Goal: Task Accomplishment & Management: Manage account settings

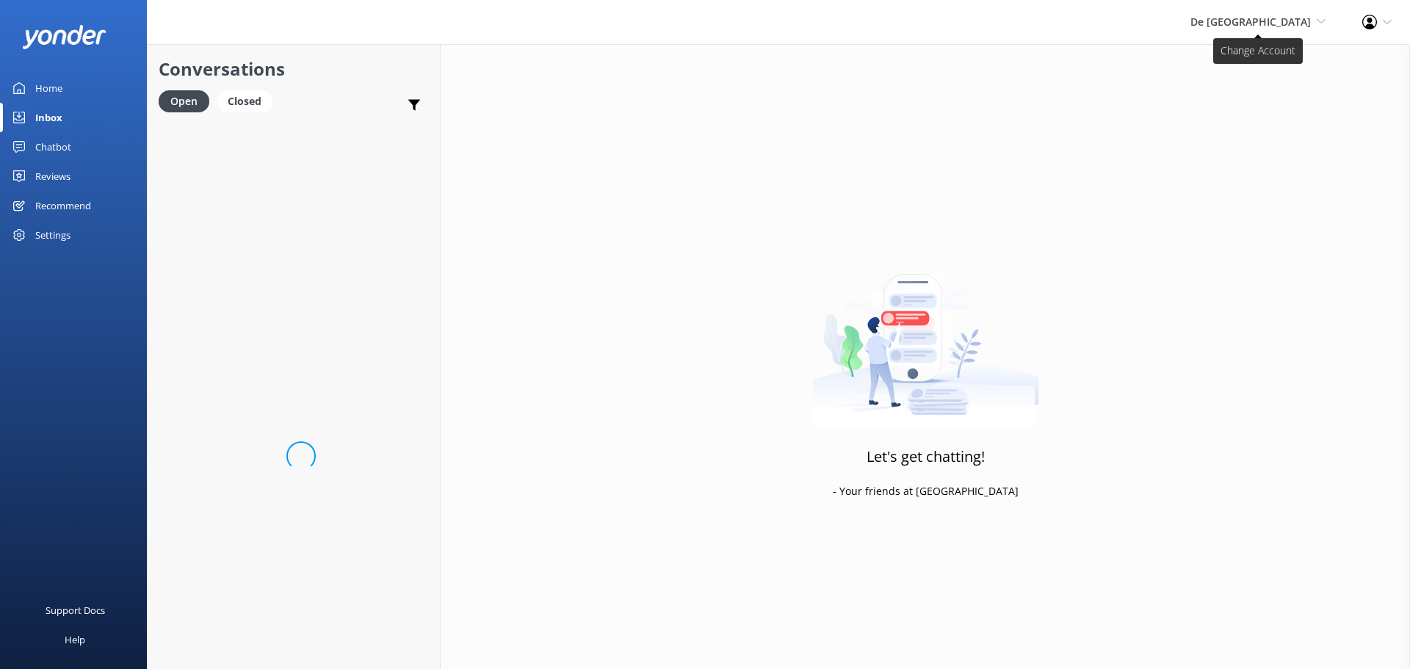
click at [1275, 18] on span "De [GEOGRAPHIC_DATA]" at bounding box center [1250, 22] width 120 height 14
click at [1250, 64] on link "De [GEOGRAPHIC_DATA]" at bounding box center [1271, 63] width 147 height 35
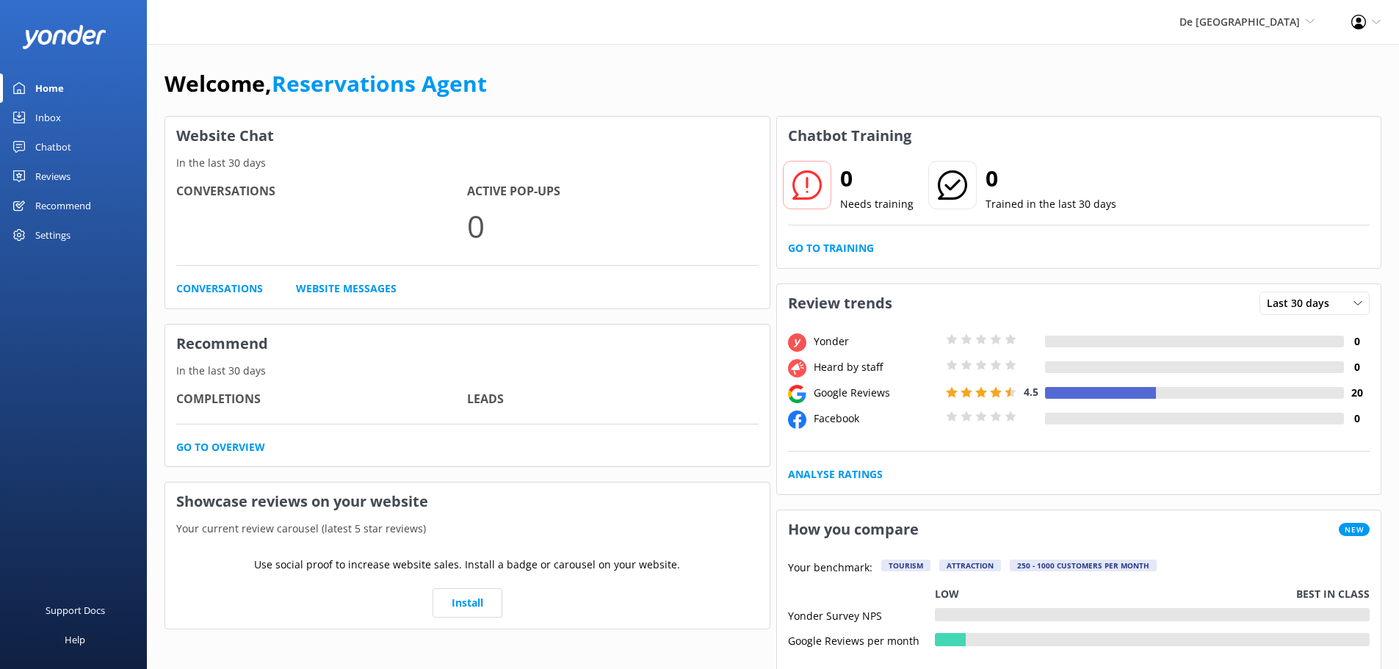
click at [50, 118] on div "Inbox" at bounding box center [48, 117] width 26 height 29
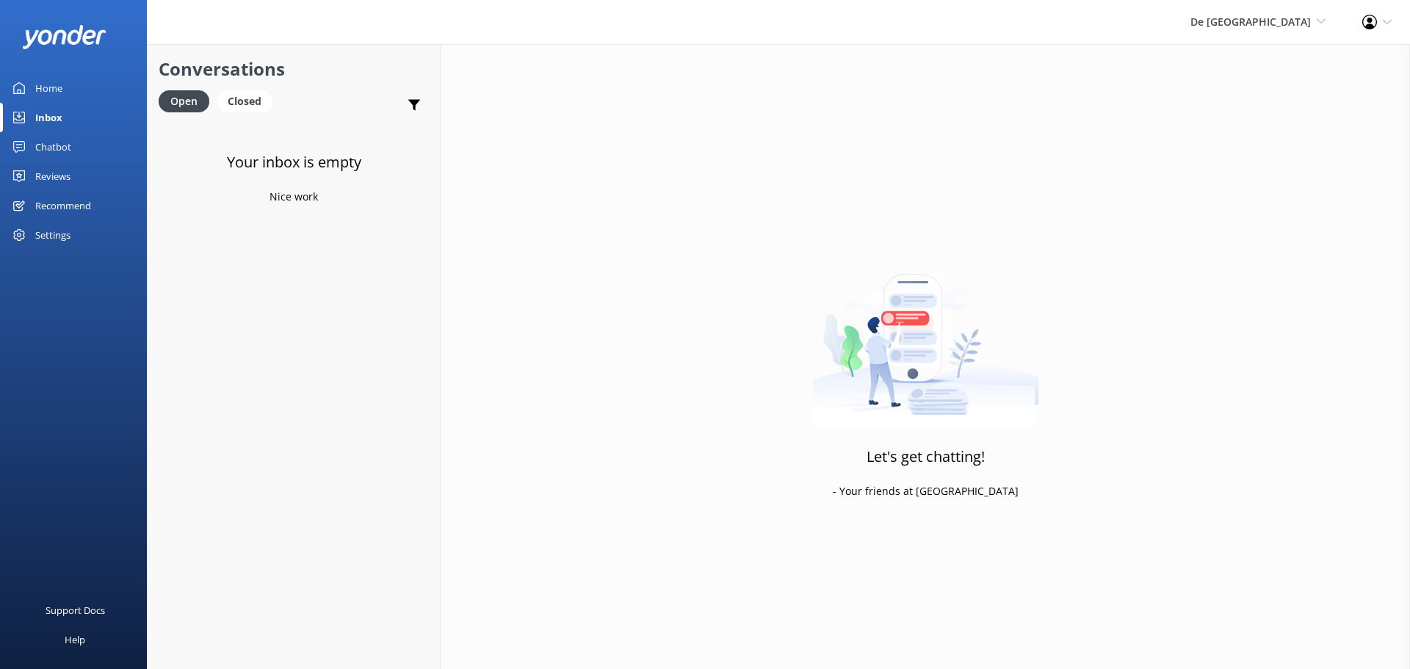
click at [1275, 33] on div "De [GEOGRAPHIC_DATA] [GEOGRAPHIC_DATA] [GEOGRAPHIC_DATA]'s Activities Expert Th…" at bounding box center [1258, 22] width 172 height 44
click at [1253, 84] on link "Aruba's Activities Expert" at bounding box center [1271, 98] width 147 height 35
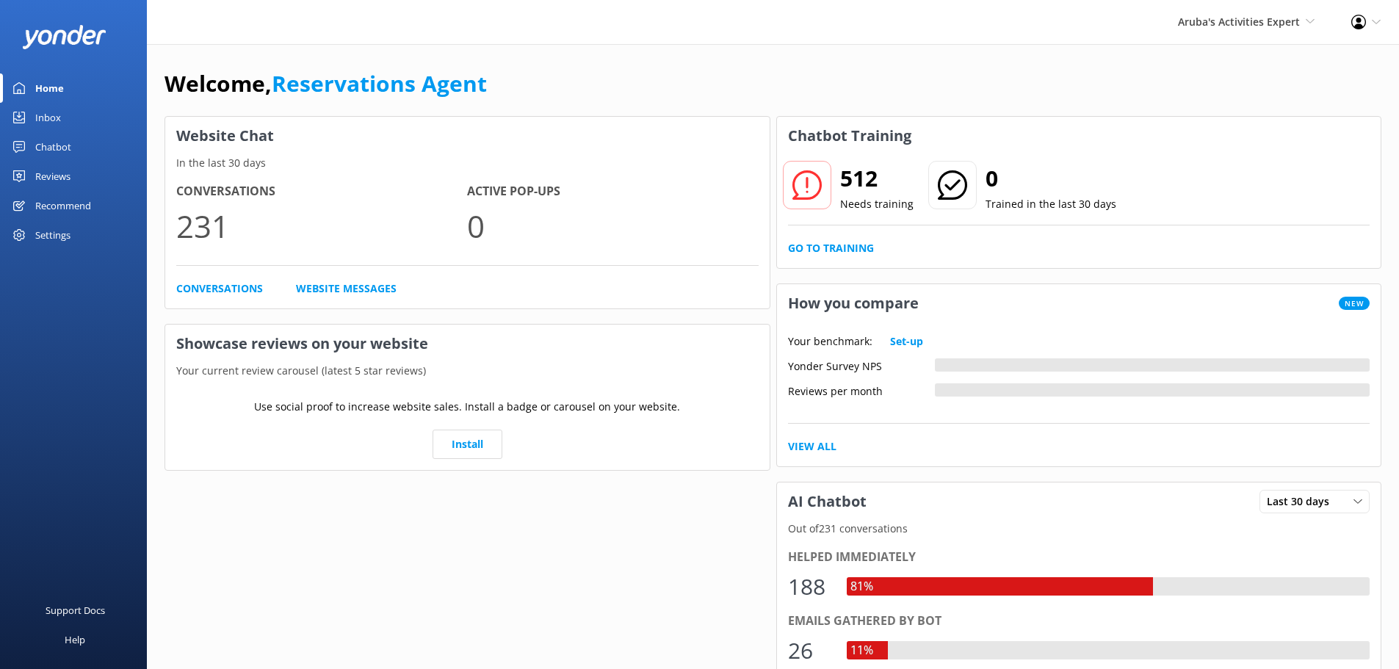
click at [39, 112] on div "Inbox" at bounding box center [48, 117] width 26 height 29
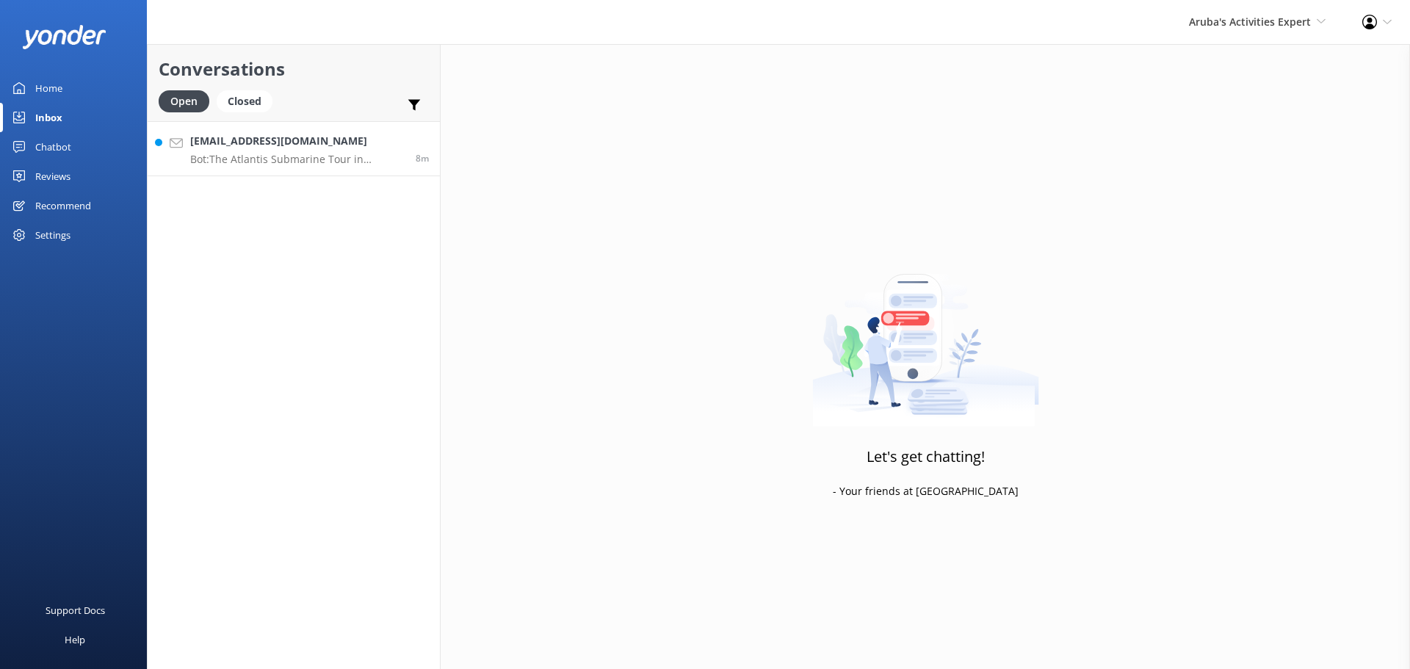
click at [262, 148] on h4 "[EMAIL_ADDRESS][DOMAIN_NAME]" at bounding box center [297, 141] width 214 height 16
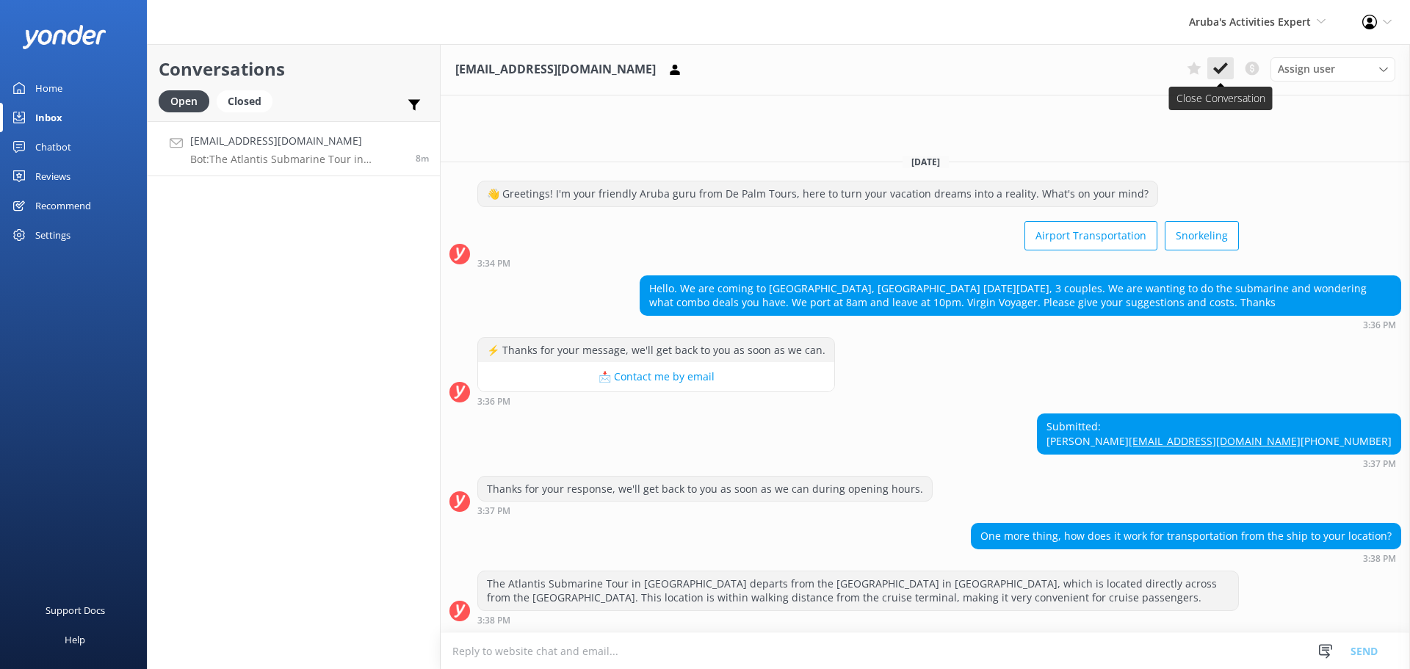
click at [1219, 71] on use at bounding box center [1220, 68] width 15 height 12
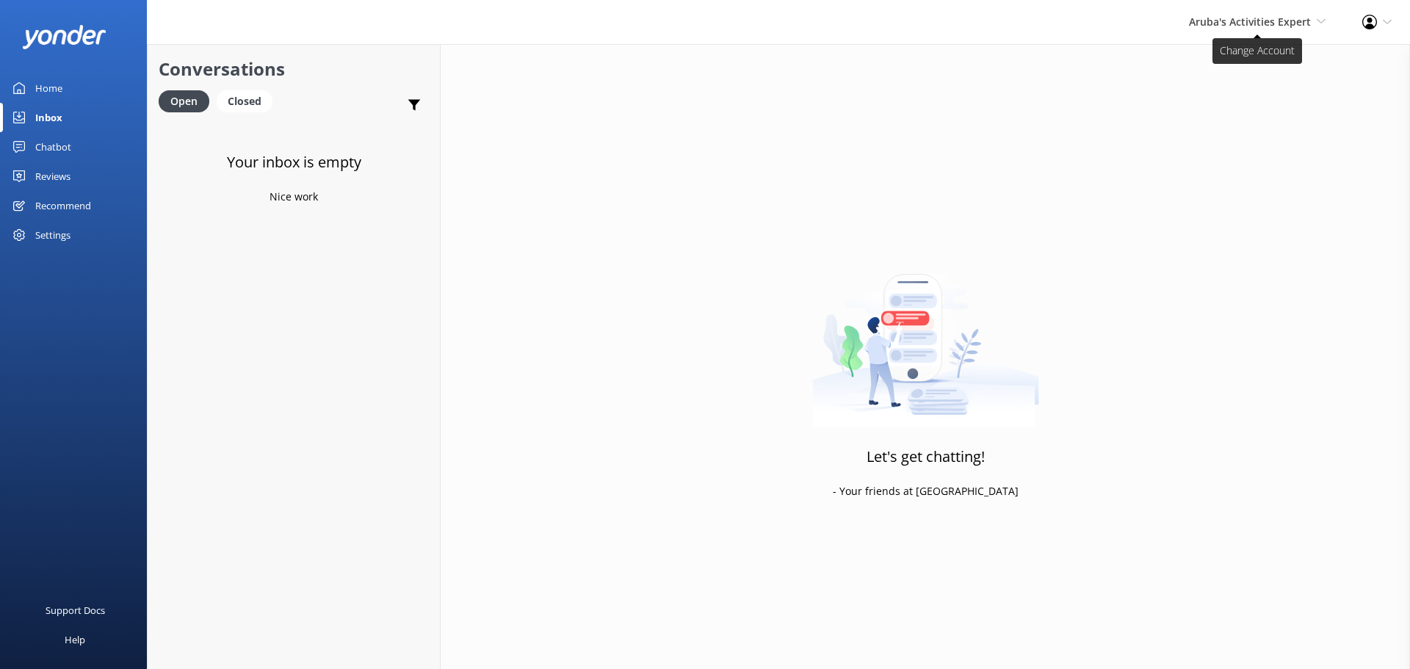
click at [1254, 18] on span "Aruba's Activities Expert" at bounding box center [1250, 22] width 122 height 14
click at [1240, 115] on link "Aruba's Activities Expert" at bounding box center [1271, 98] width 147 height 35
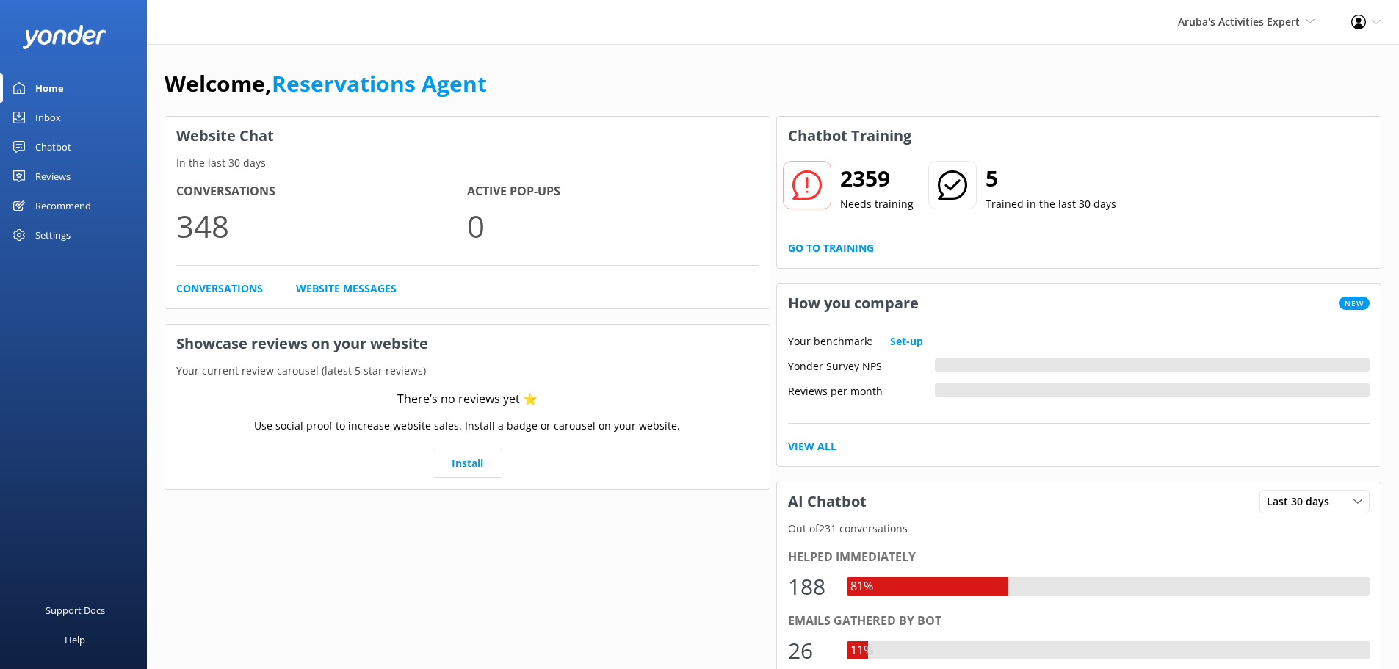
click at [52, 113] on div "Inbox" at bounding box center [48, 117] width 26 height 29
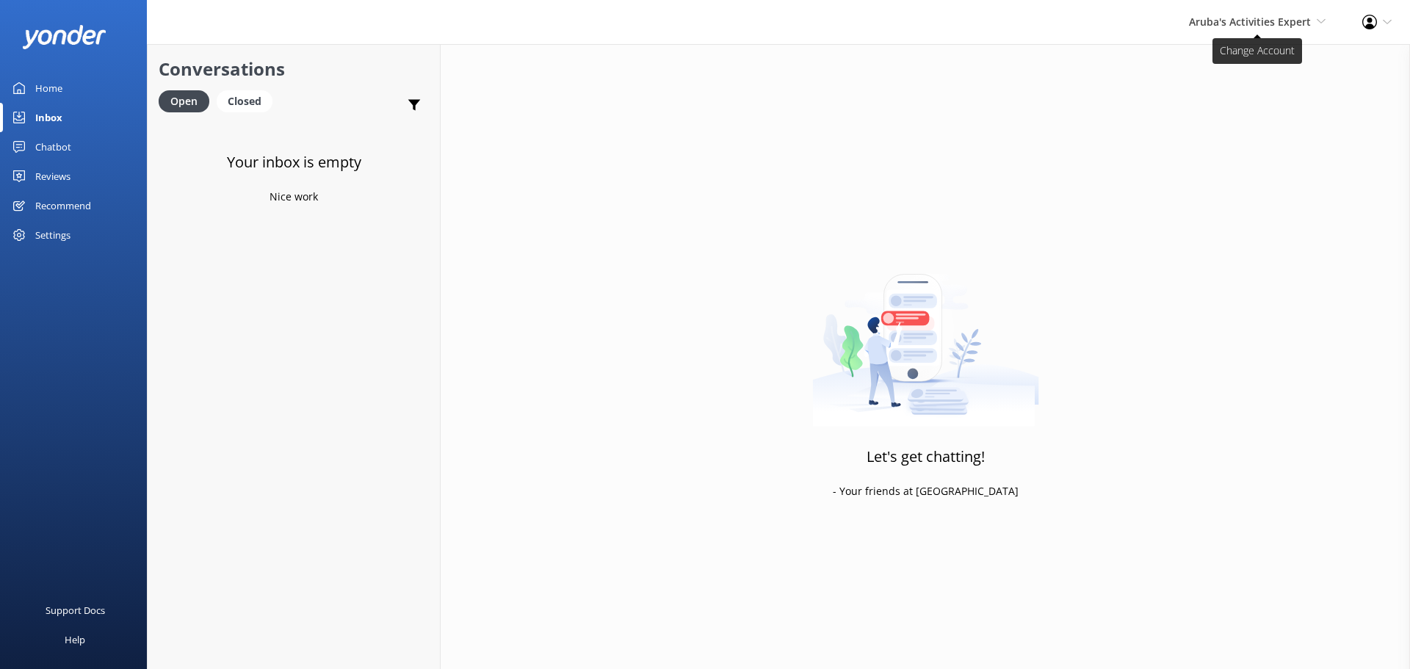
click at [1266, 20] on span "Aruba's Activities Expert" at bounding box center [1250, 22] width 122 height 14
click at [1247, 117] on link "The Captain" at bounding box center [1271, 133] width 147 height 35
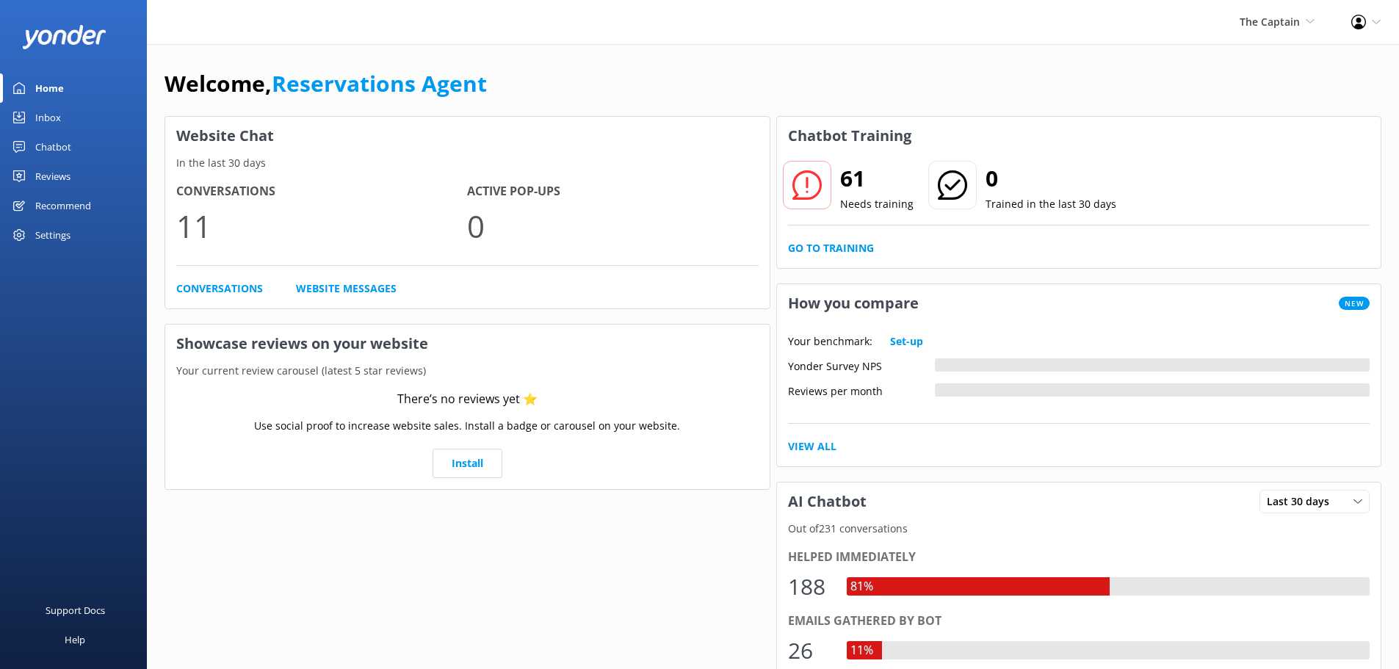
click at [45, 120] on div "Inbox" at bounding box center [48, 117] width 26 height 29
